Goal: Task Accomplishment & Management: Use online tool/utility

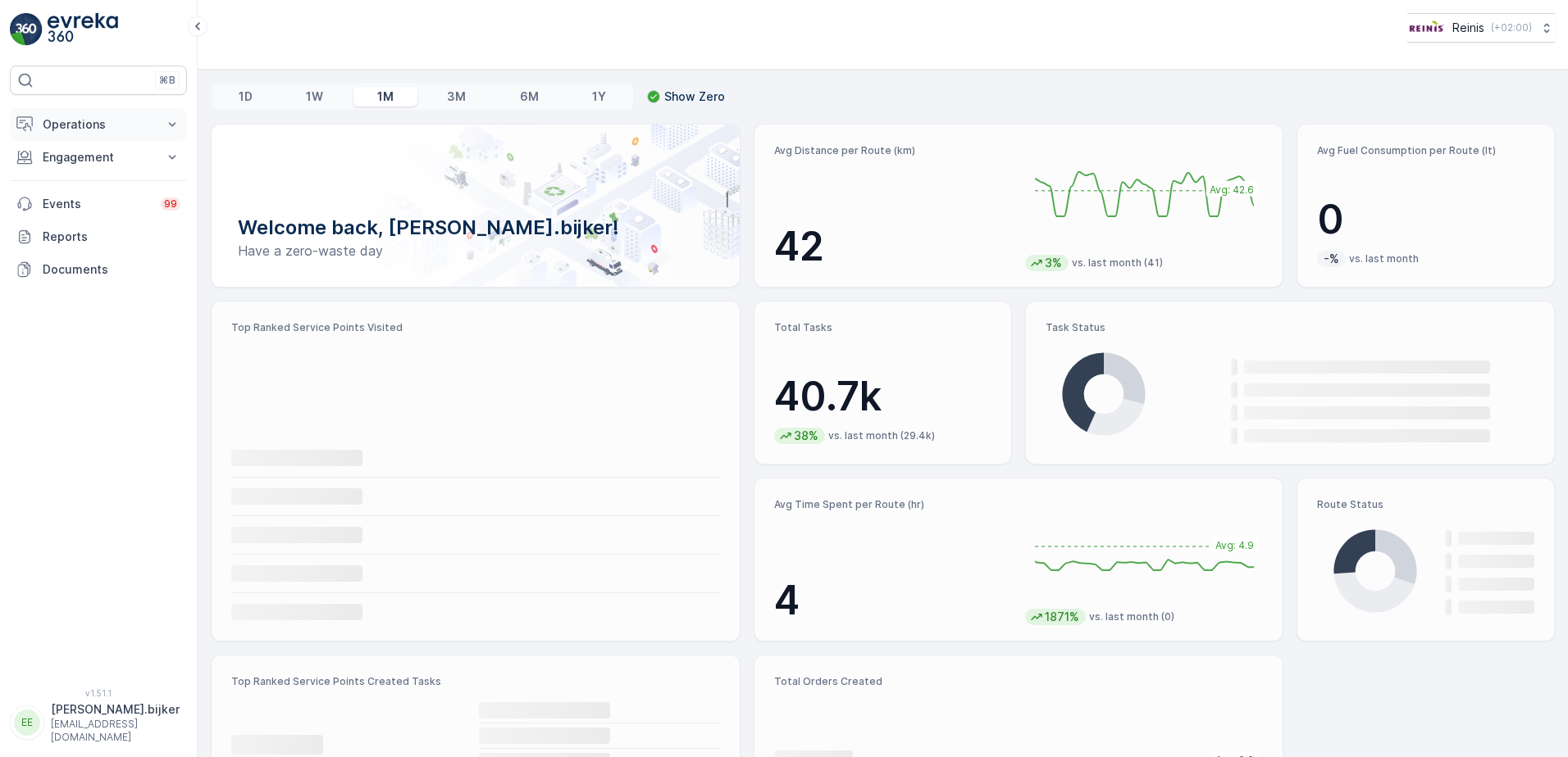
click at [140, 132] on p "Operations" at bounding box center [98, 124] width 111 height 17
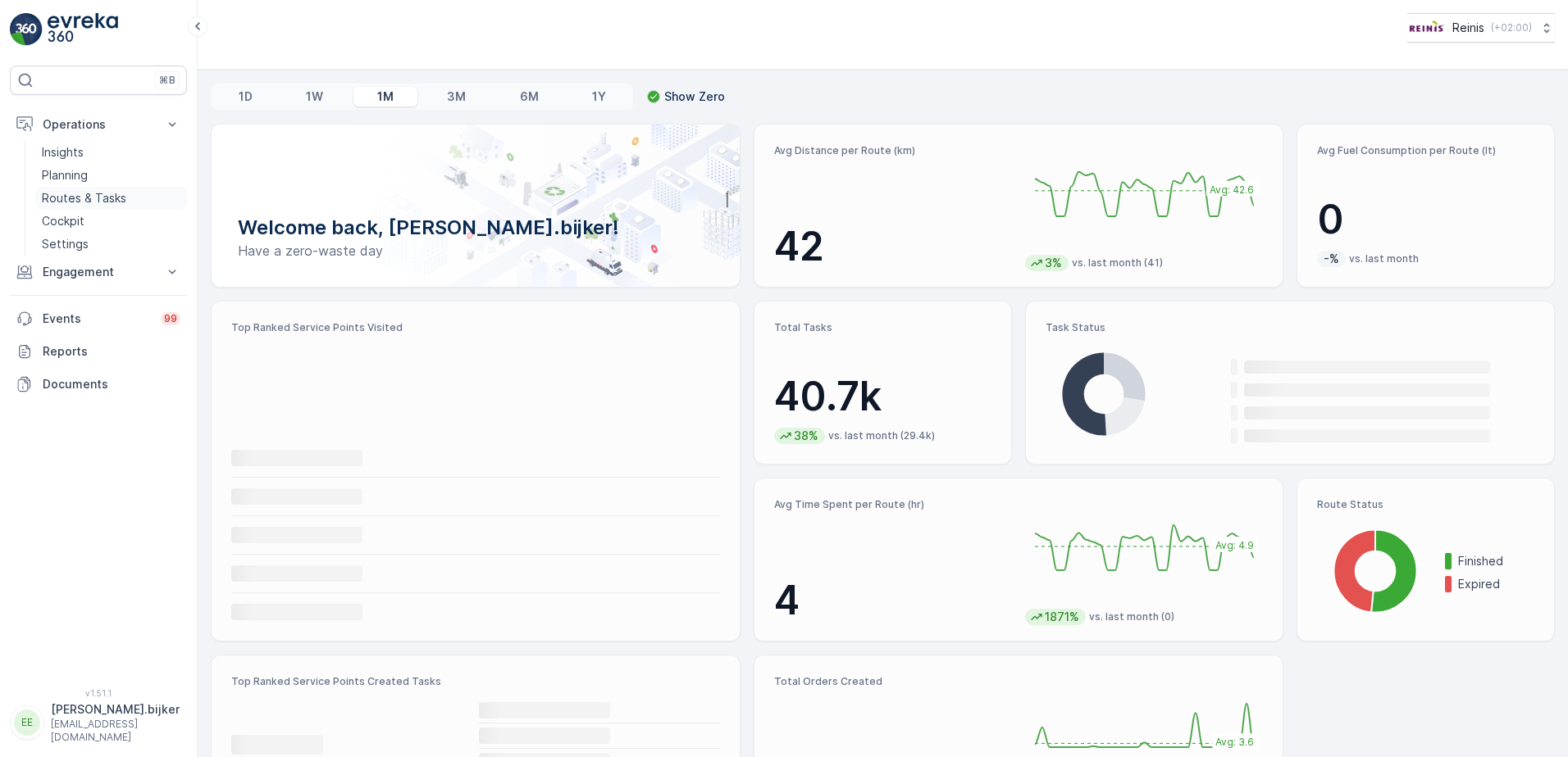
click at [79, 201] on p "Routes & Tasks" at bounding box center [84, 199] width 84 height 17
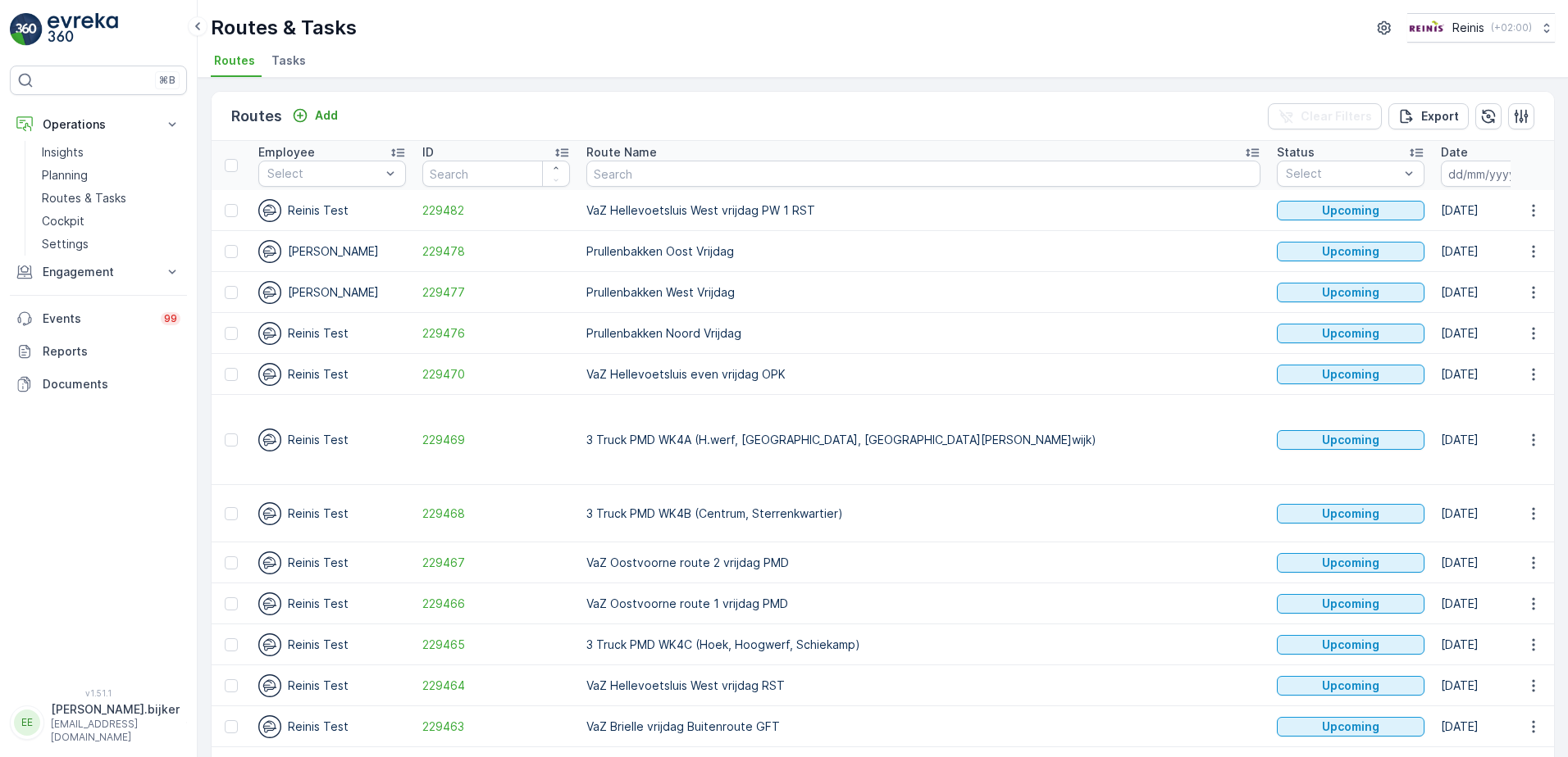
click at [1531, 169] on icon "button" at bounding box center [1538, 174] width 14 height 15
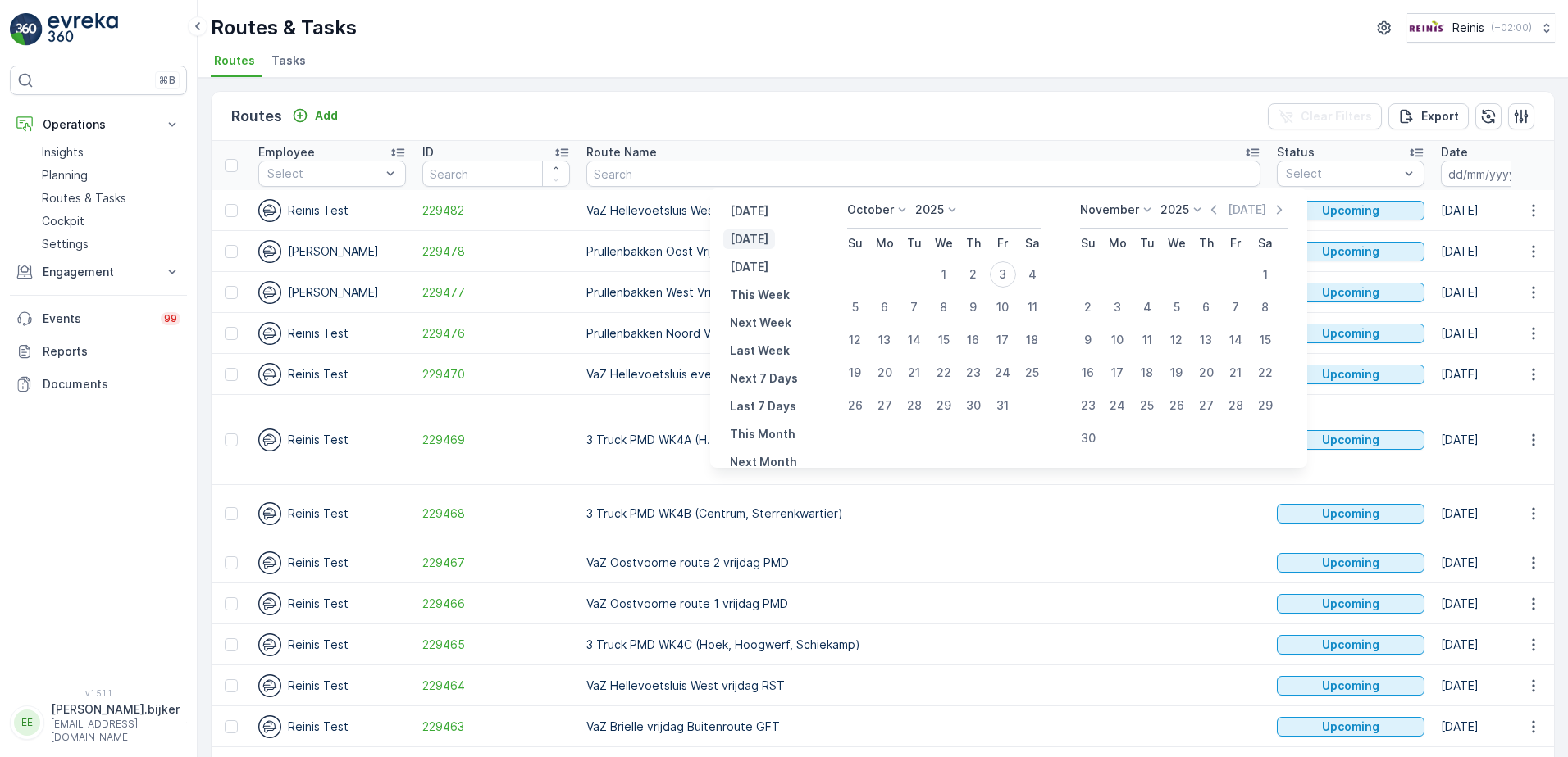
click at [761, 238] on p "[DATE]" at bounding box center [749, 240] width 38 height 17
type input "[DATE]"
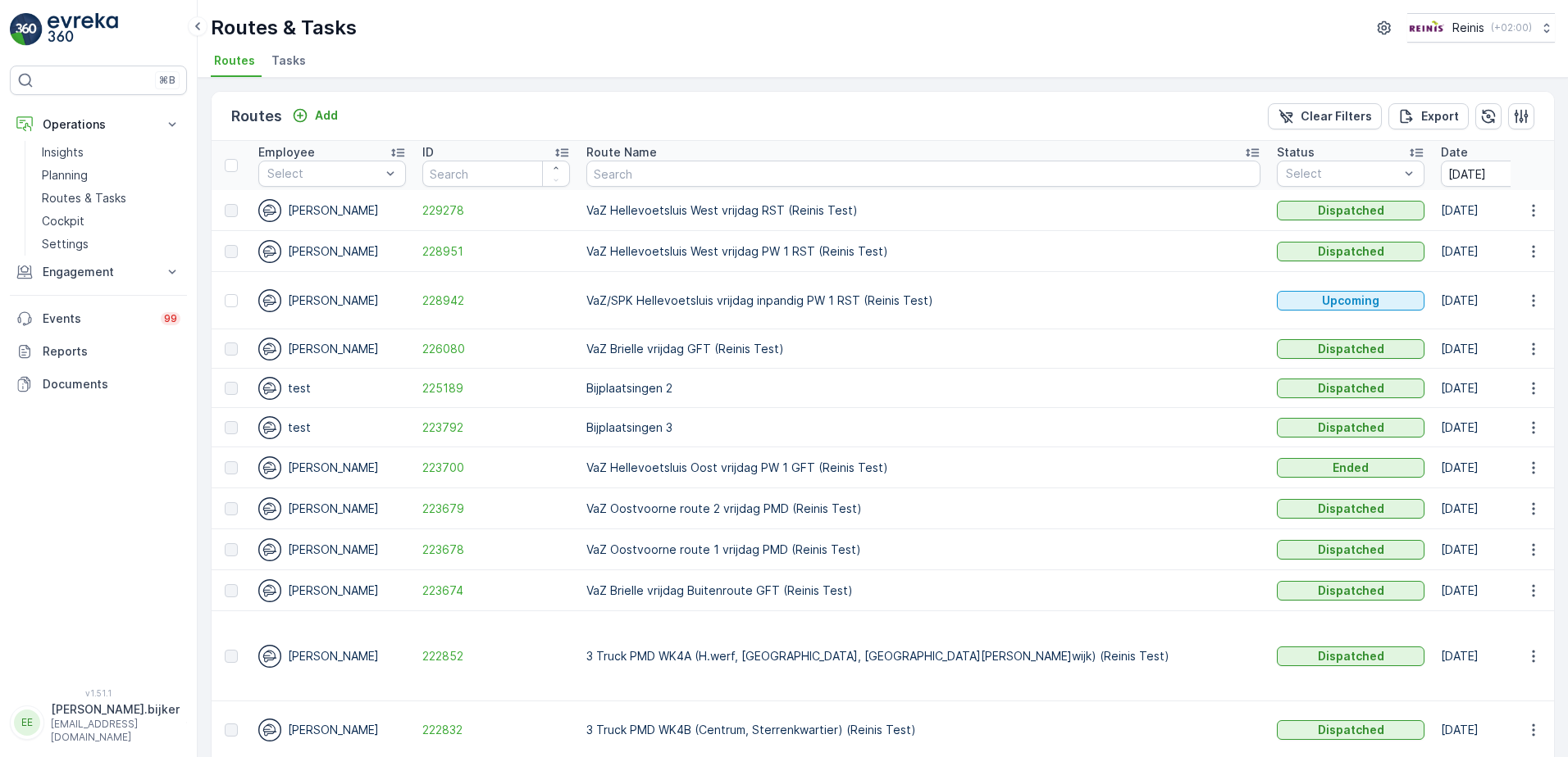
click at [875, 60] on ul "Routes Tasks" at bounding box center [876, 63] width 1331 height 28
click at [878, 248] on p "VaZ Hellevoetsluis West vrijdag PW 1 RST (Reinis Test)" at bounding box center [923, 251] width 674 height 17
click at [1269, 551] on td "Dispatched" at bounding box center [1351, 550] width 164 height 41
click at [827, 469] on p "VaZ Hellevoetsluis Oost vrijdag PW 1 GFT (Reinis Test)" at bounding box center [923, 468] width 674 height 17
click at [1531, 210] on icon "button" at bounding box center [1534, 211] width 17 height 17
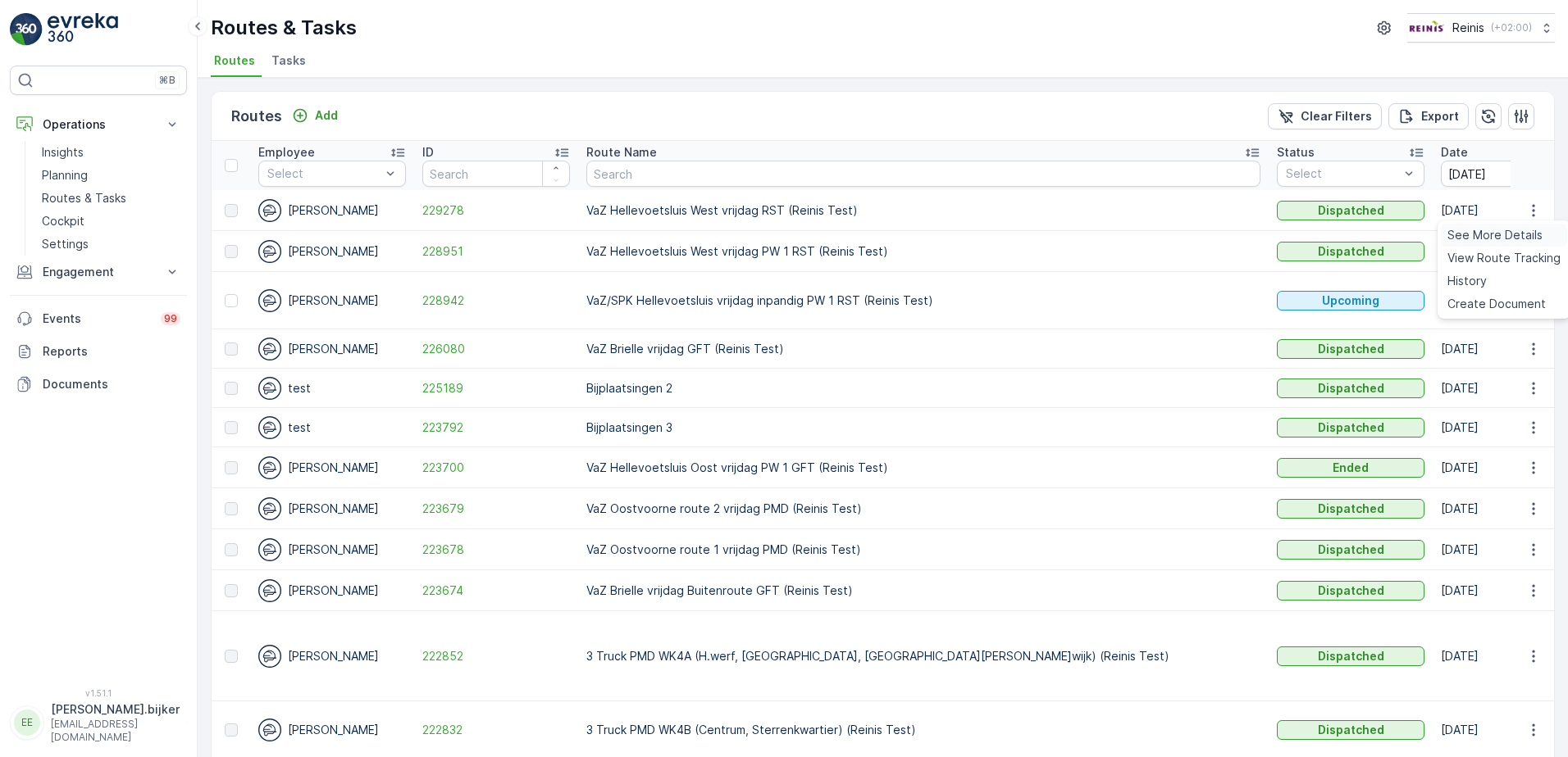
click at [1519, 237] on span "See More Details" at bounding box center [1495, 236] width 95 height 17
click at [1533, 212] on icon "button" at bounding box center [1534, 211] width 17 height 17
click at [1509, 237] on span "See More Details" at bounding box center [1495, 236] width 95 height 17
click at [1532, 247] on icon "button" at bounding box center [1534, 251] width 17 height 17
click at [1518, 277] on span "See More Details" at bounding box center [1495, 277] width 95 height 17
